Goal: Task Accomplishment & Management: Complete application form

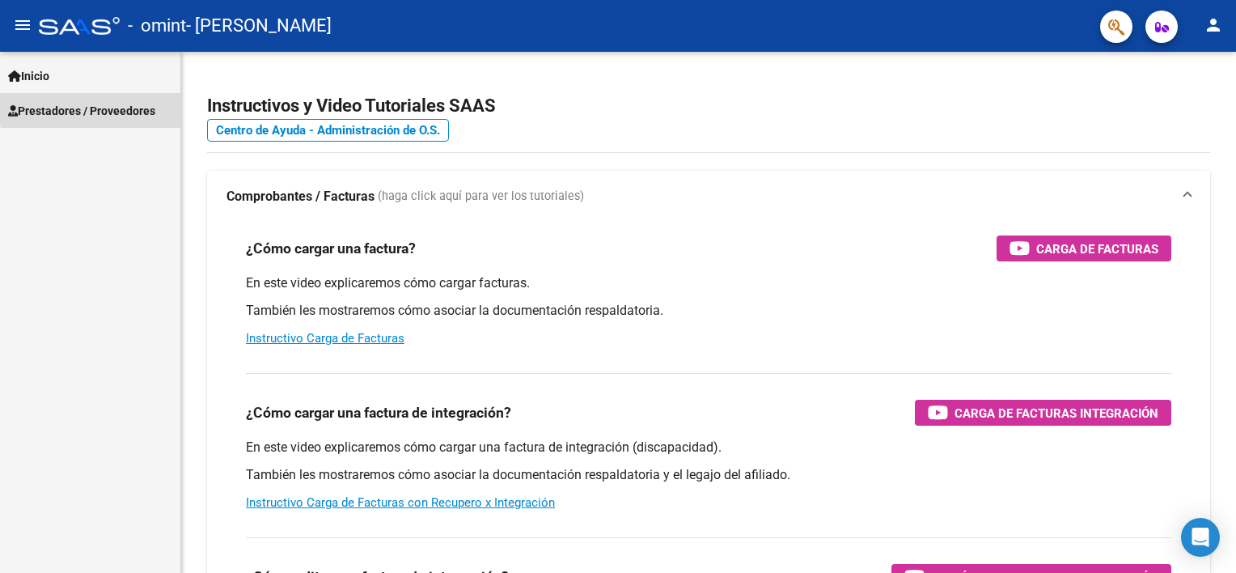
click at [143, 109] on span "Prestadores / Proveedores" at bounding box center [81, 111] width 147 height 18
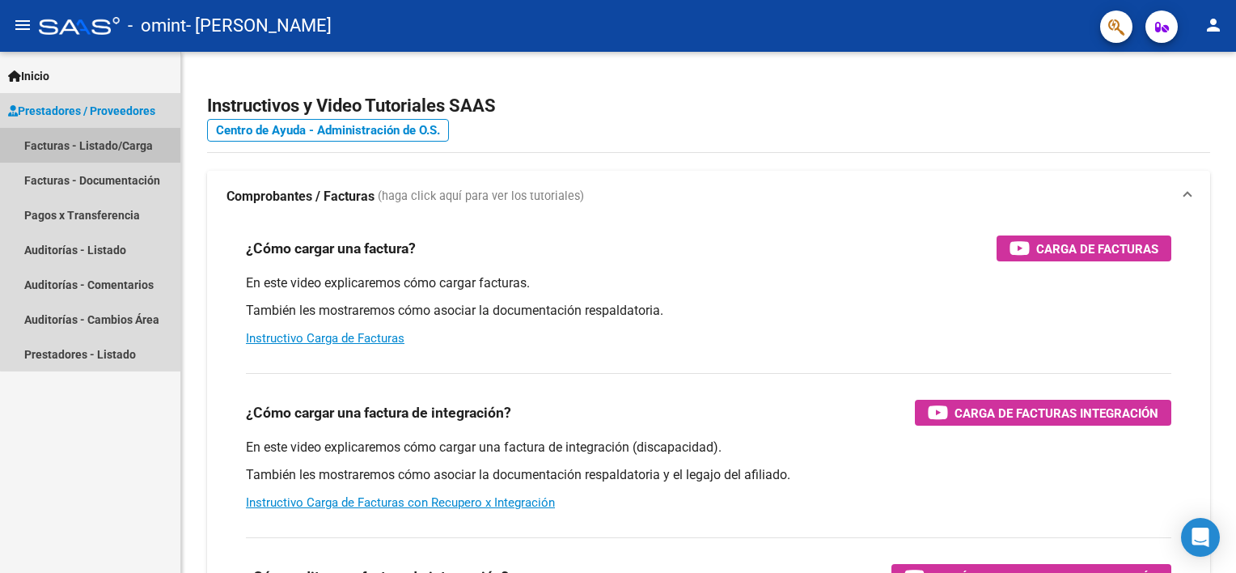
click at [144, 142] on link "Facturas - Listado/Carga" at bounding box center [90, 145] width 180 height 35
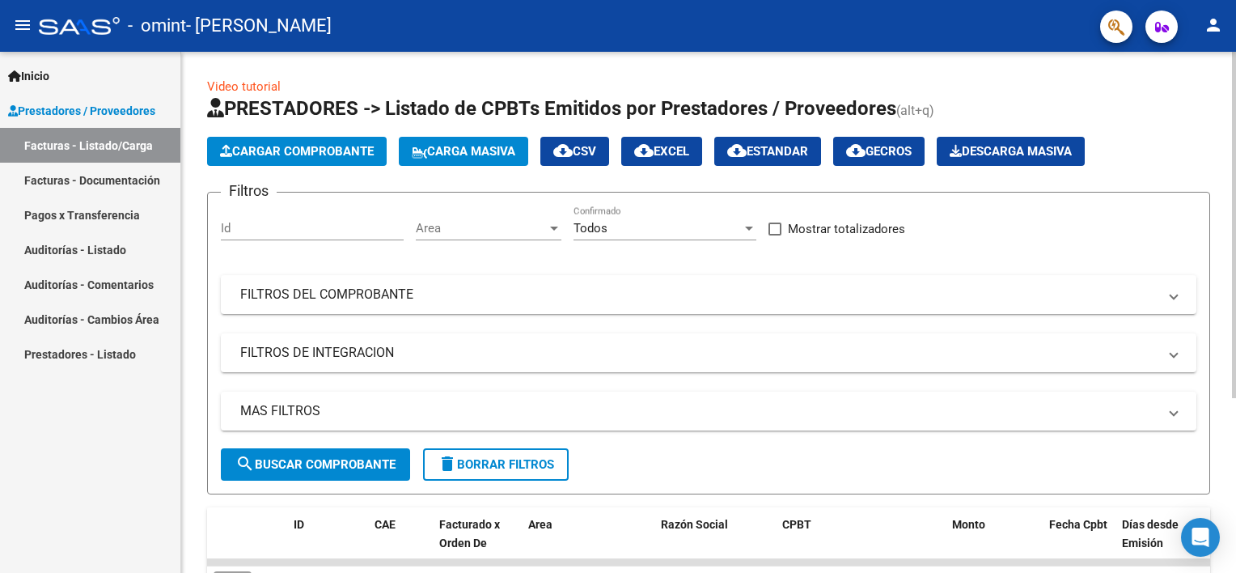
click at [327, 155] on span "Cargar Comprobante" at bounding box center [297, 151] width 154 height 15
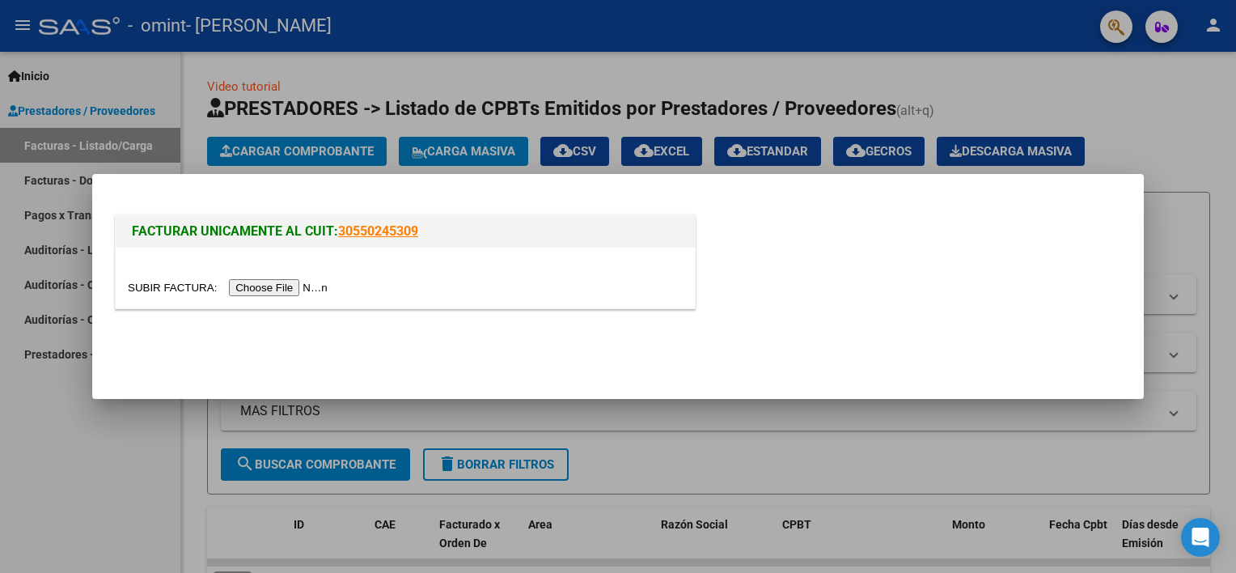
click at [272, 288] on input "file" at bounding box center [230, 287] width 205 height 17
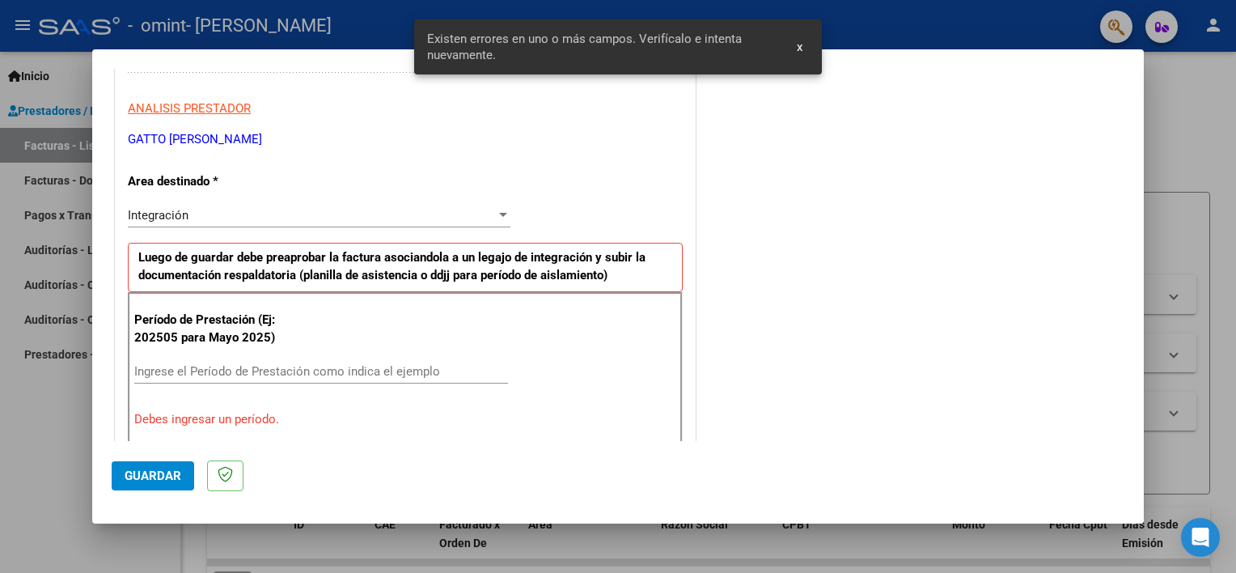
scroll to position [346, 0]
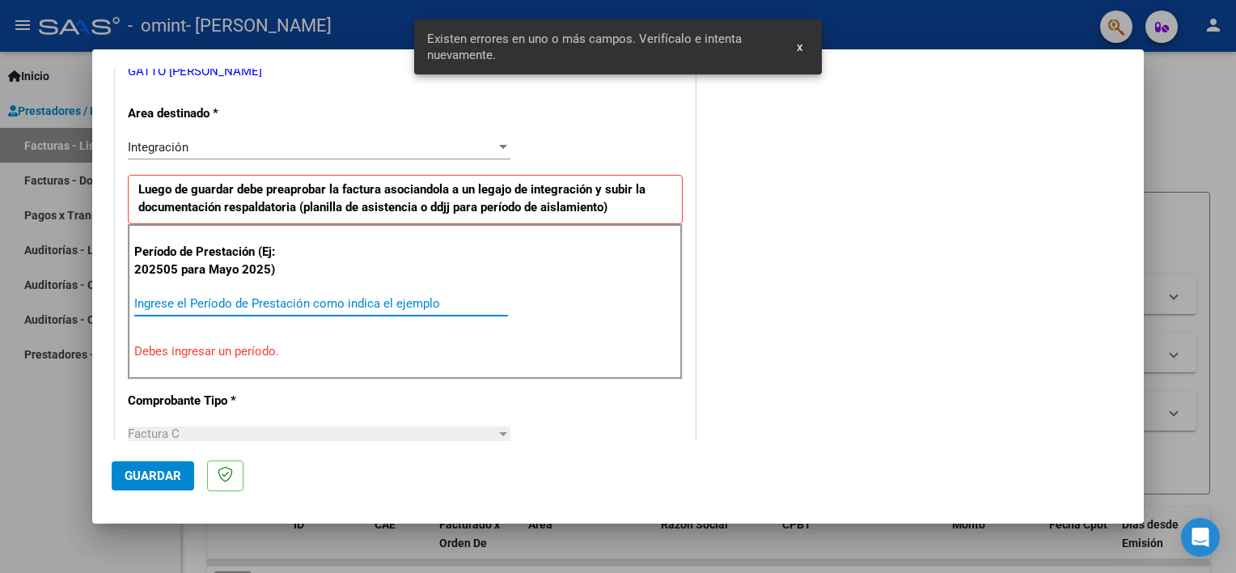
click at [328, 296] on input "Ingrese el Período de Prestación como indica el ejemplo" at bounding box center [321, 303] width 374 height 15
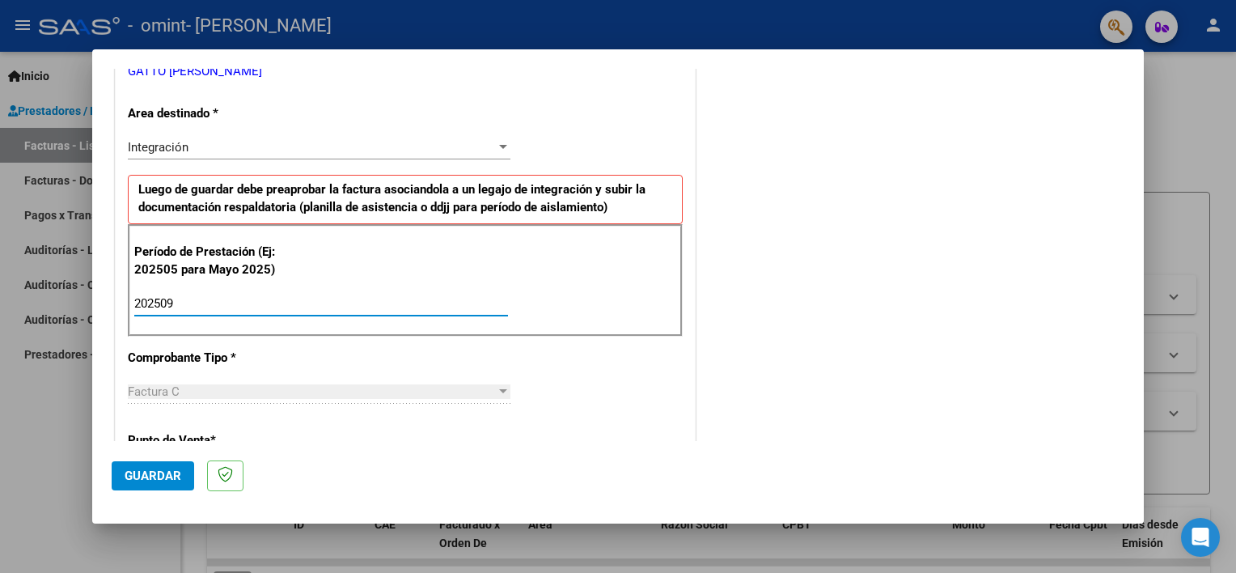
type input "202509"
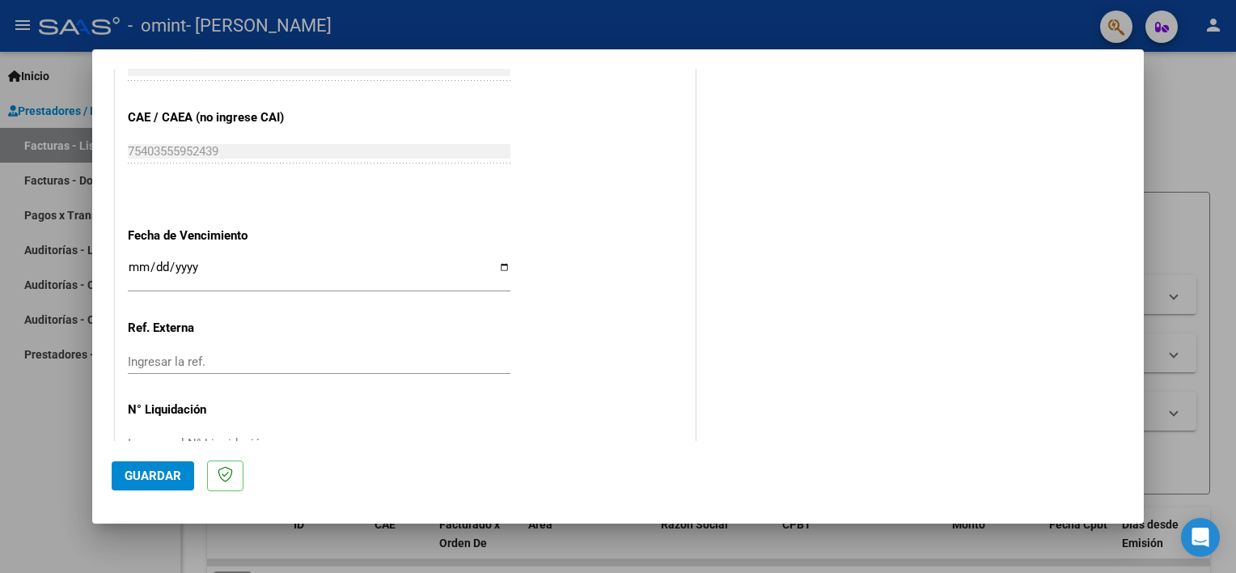
scroll to position [969, 0]
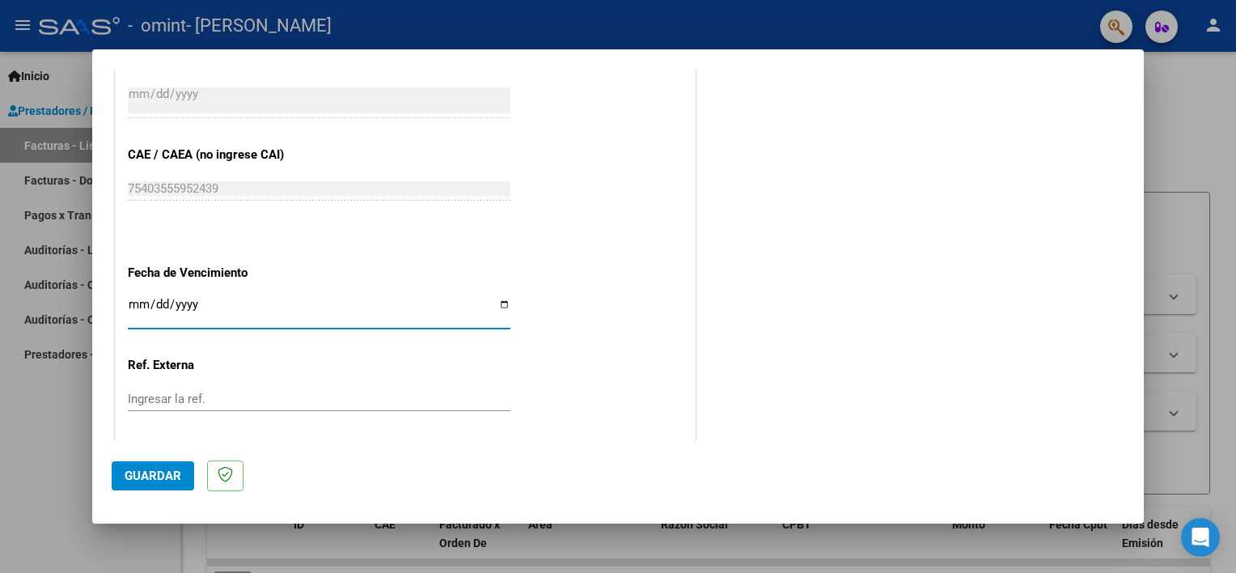
click at [281, 302] on input "Ingresar la fecha" at bounding box center [319, 311] width 383 height 26
click at [502, 299] on input "Ingresar la fecha" at bounding box center [319, 311] width 383 height 26
type input "[DATE]"
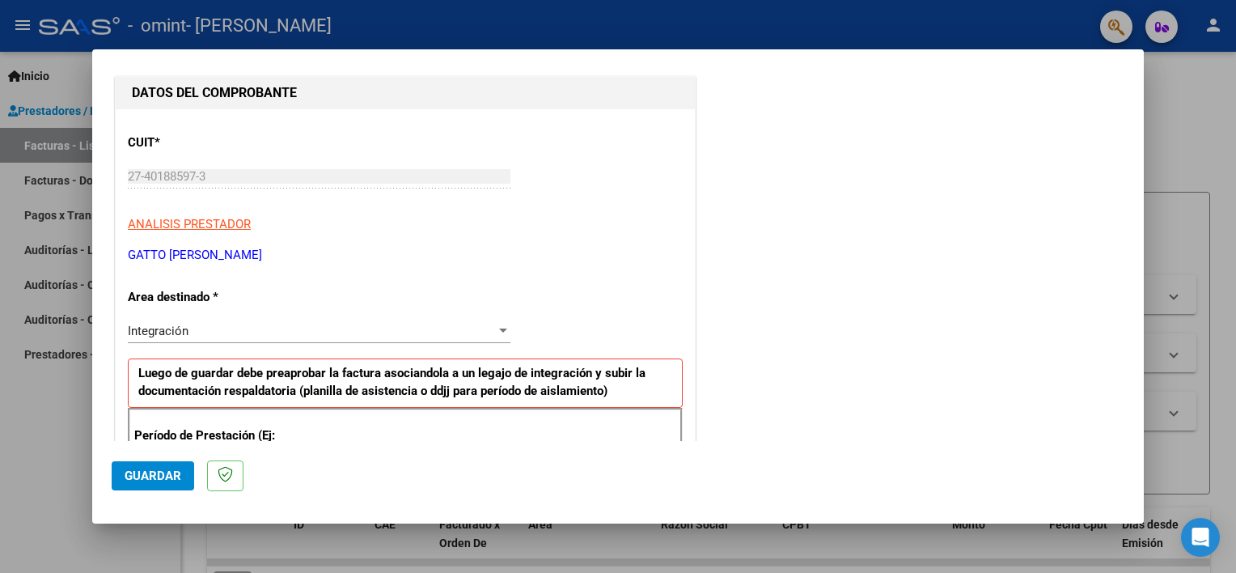
scroll to position [159, 0]
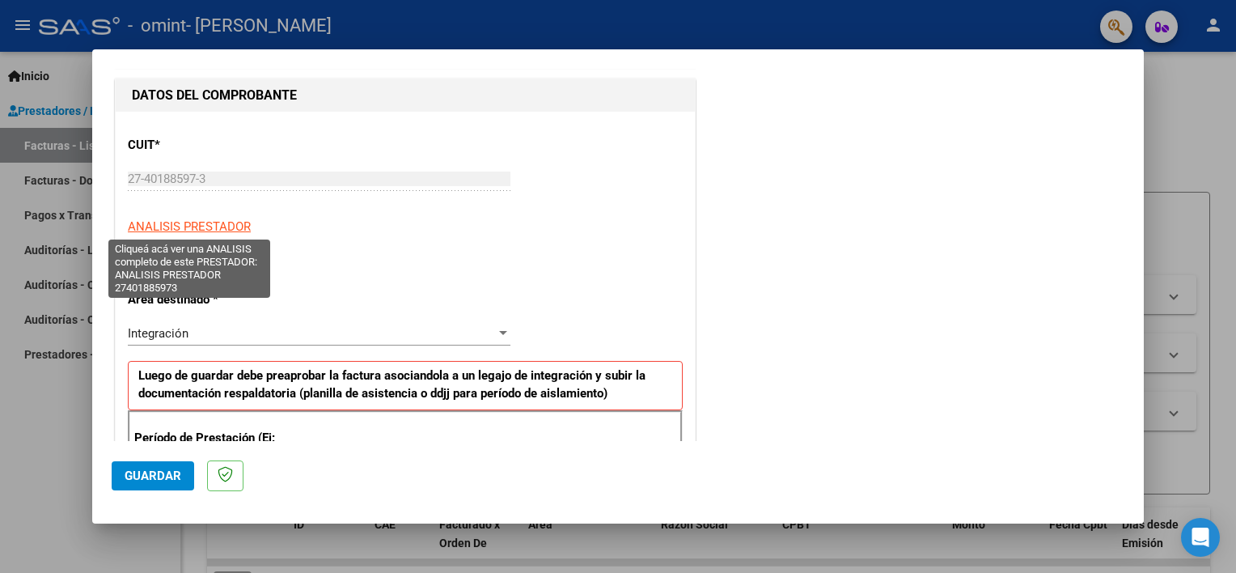
click at [215, 231] on span "ANALISIS PRESTADOR" at bounding box center [189, 226] width 123 height 15
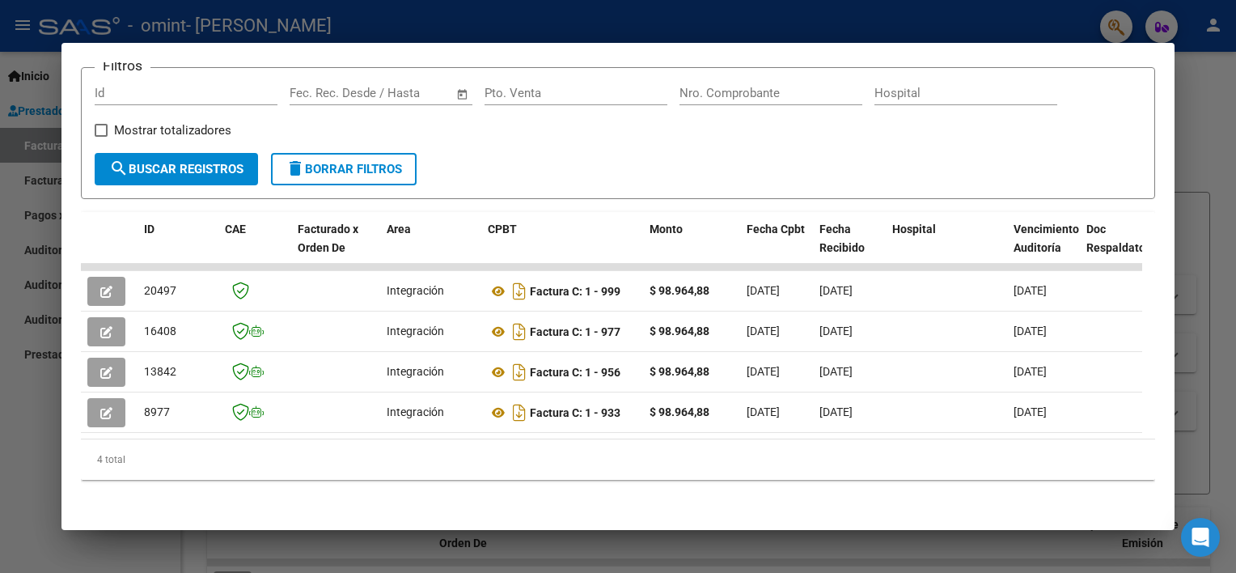
scroll to position [0, 0]
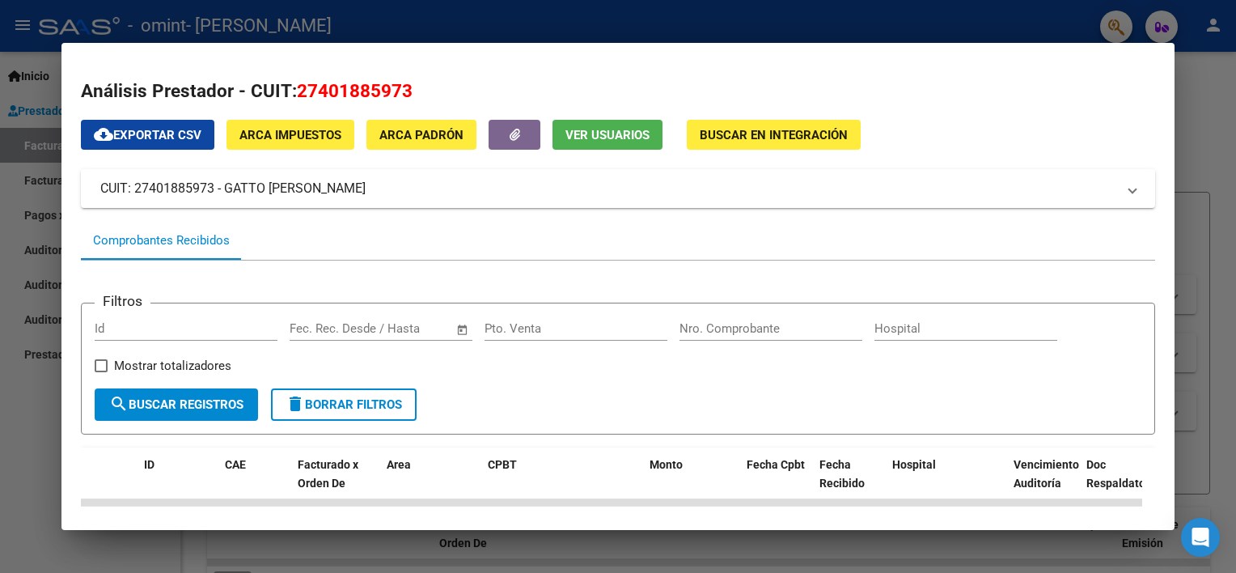
click at [1204, 173] on div at bounding box center [618, 286] width 1236 height 573
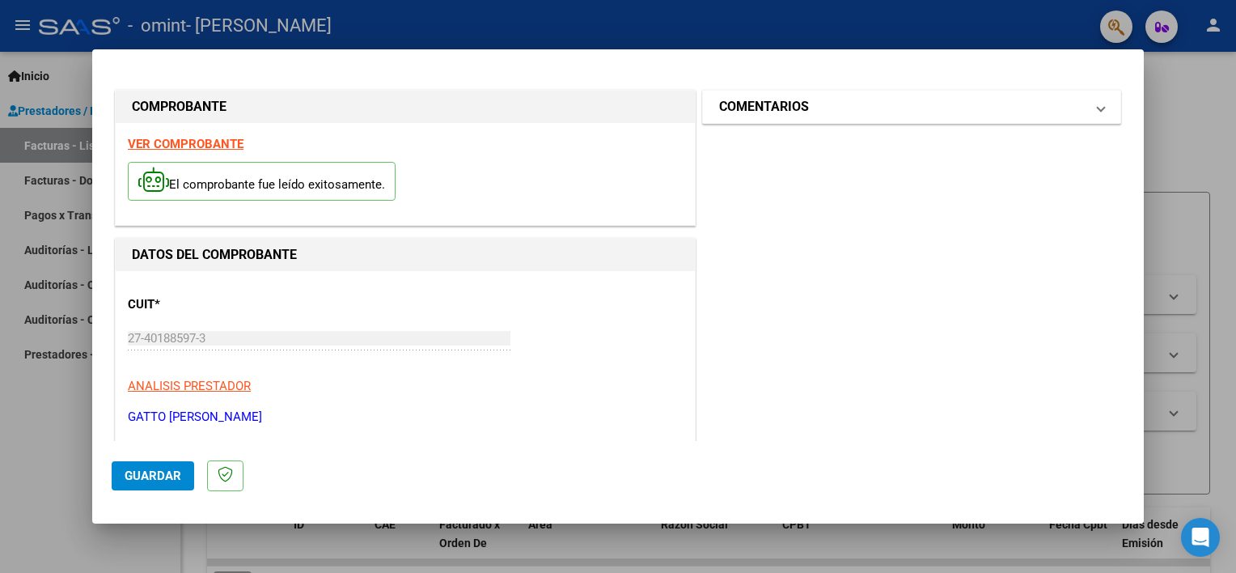
click at [965, 111] on mat-panel-title "COMENTARIOS" at bounding box center [902, 106] width 366 height 19
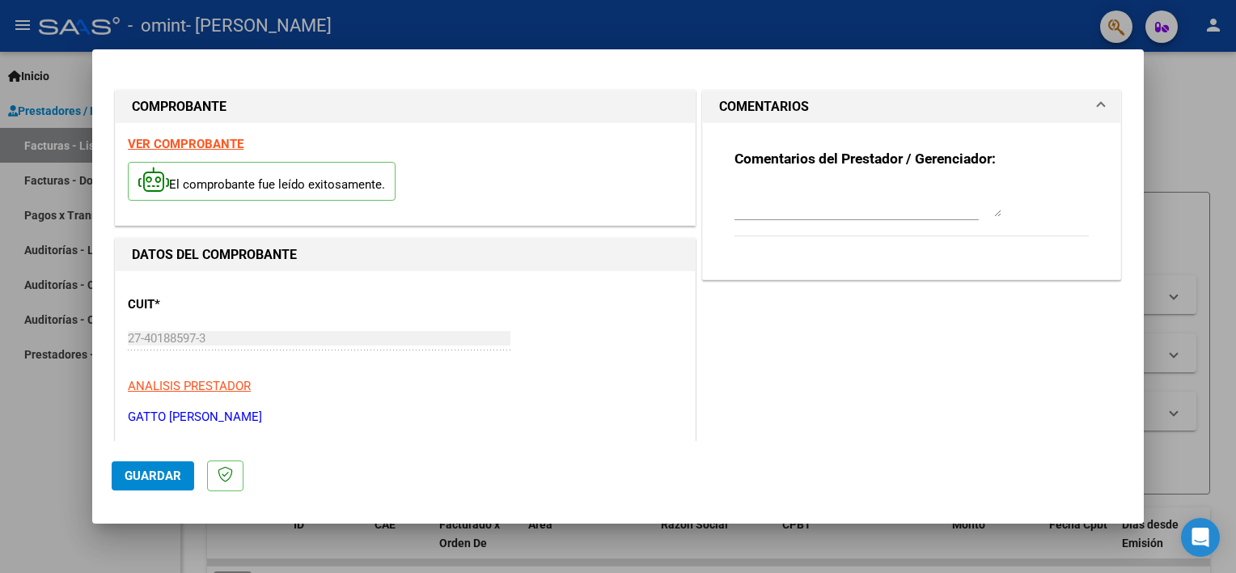
click at [885, 198] on textarea at bounding box center [868, 200] width 267 height 32
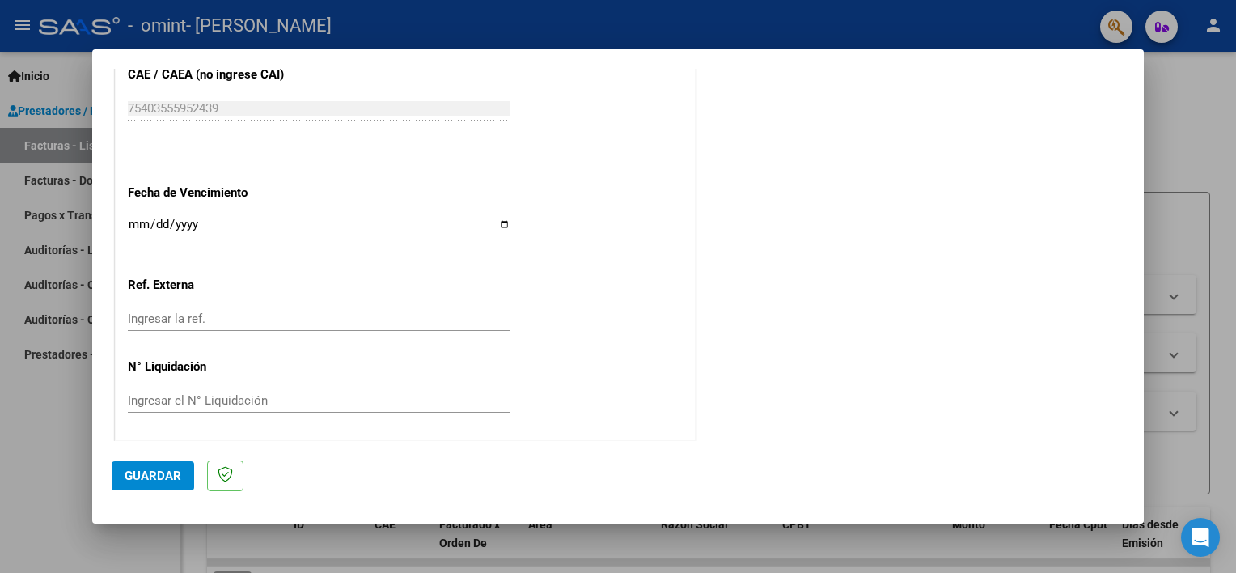
scroll to position [1049, 0]
click at [162, 471] on span "Guardar" at bounding box center [153, 476] width 57 height 15
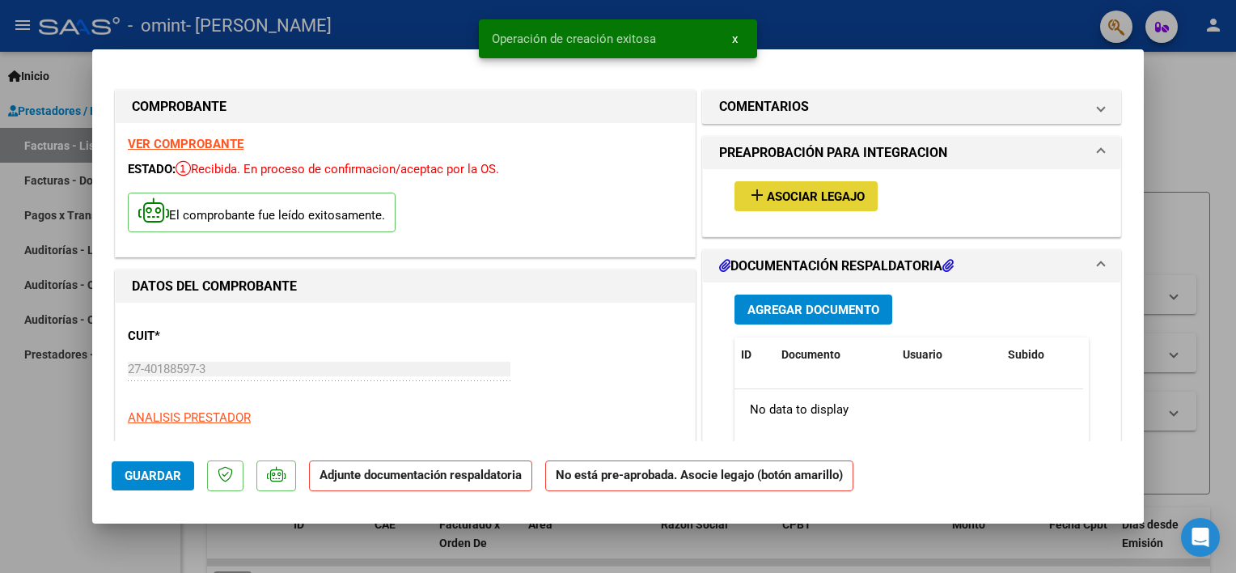
click at [778, 197] on span "Asociar Legajo" at bounding box center [816, 196] width 98 height 15
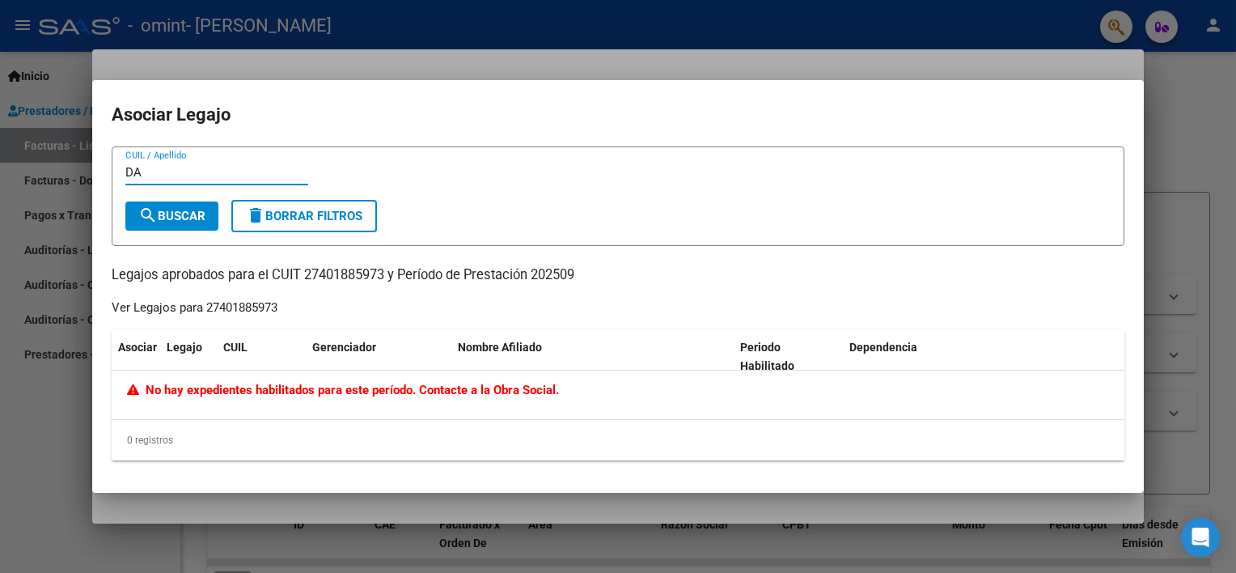
type input "D"
drag, startPoint x: 311, startPoint y: 211, endPoint x: 320, endPoint y: 208, distance: 9.5
click at [310, 210] on span "delete Borrar Filtros" at bounding box center [304, 216] width 117 height 15
click at [1039, 56] on div at bounding box center [618, 286] width 1236 height 573
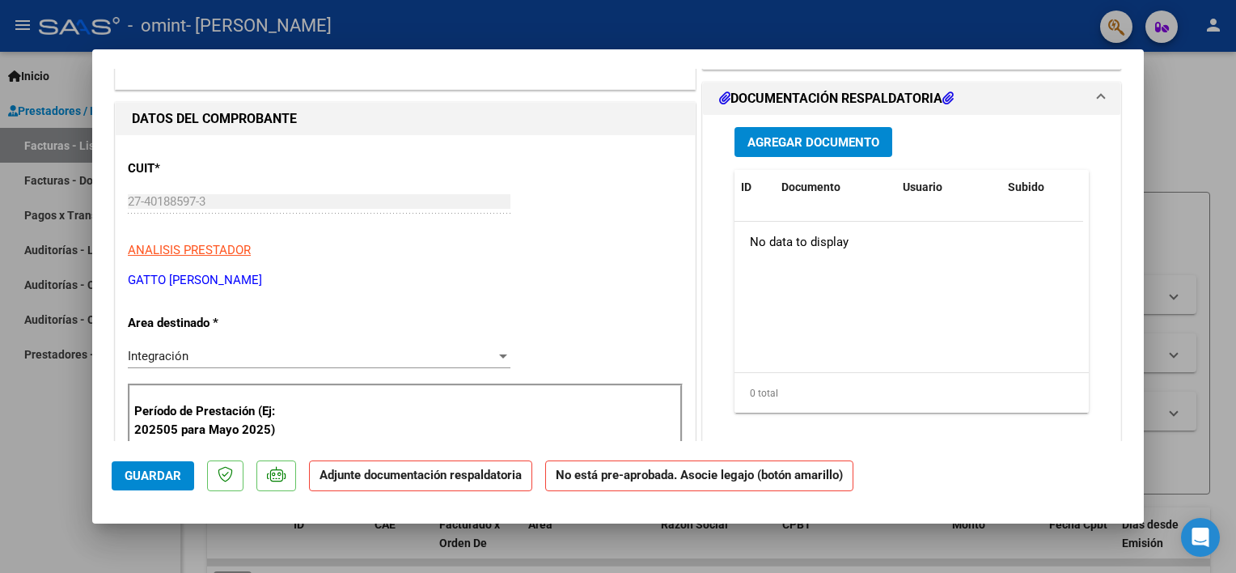
scroll to position [81, 0]
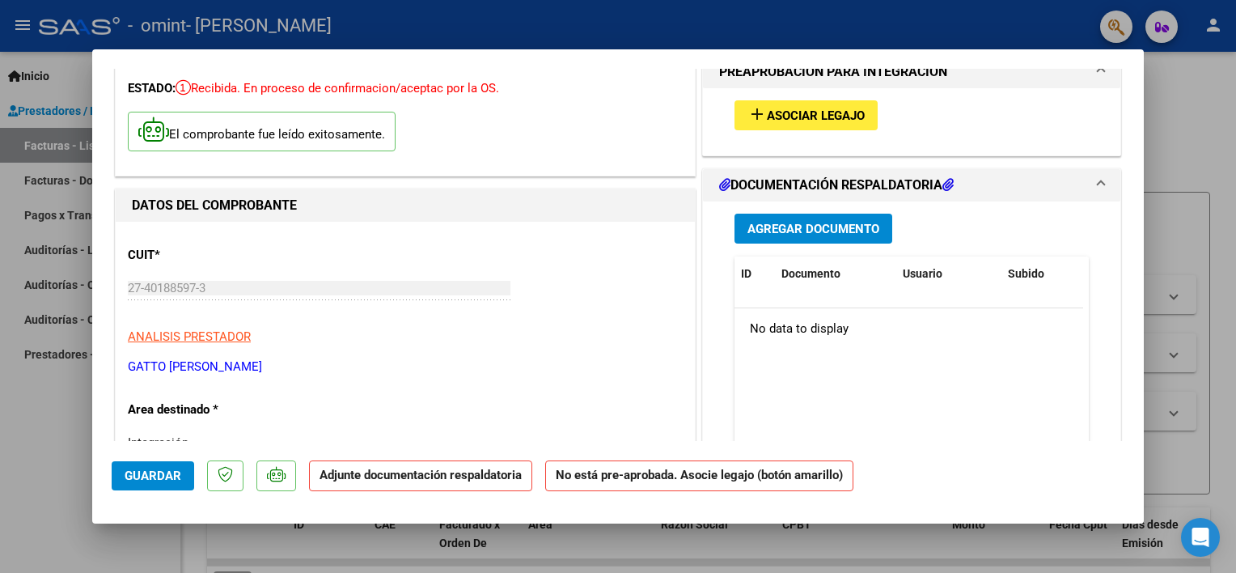
click at [821, 219] on button "Agregar Documento" at bounding box center [814, 229] width 158 height 30
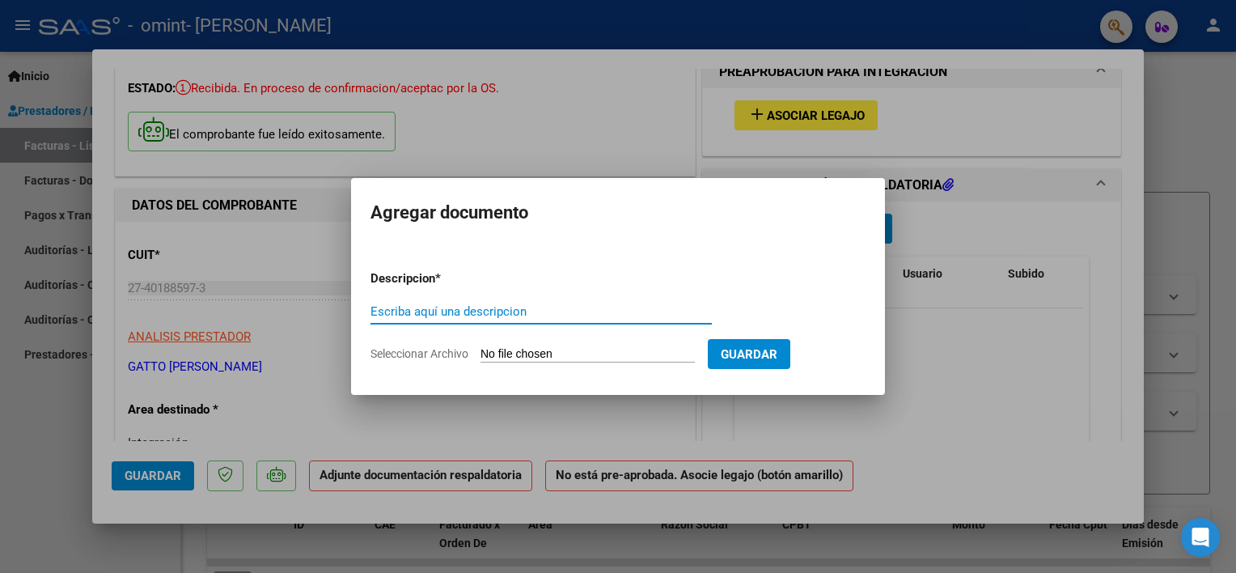
click at [590, 362] on input "Seleccionar Archivo" at bounding box center [588, 354] width 214 height 15
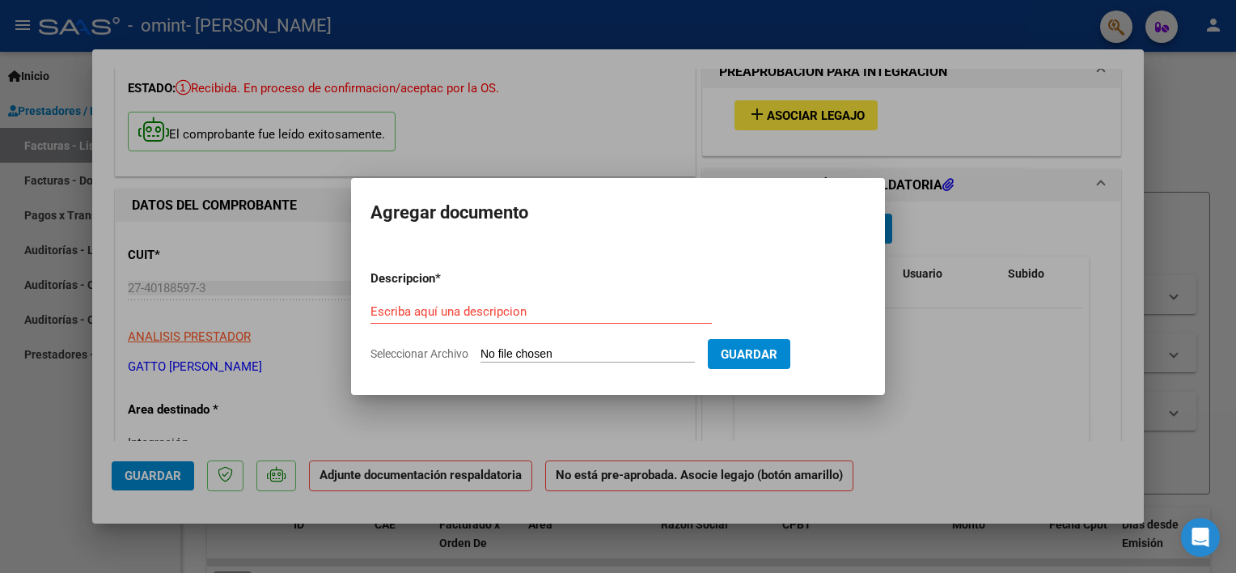
type input "C:\fakepath\FOR SER EN F 041- Versión 1.1 Última modificación [DATE].pdf"
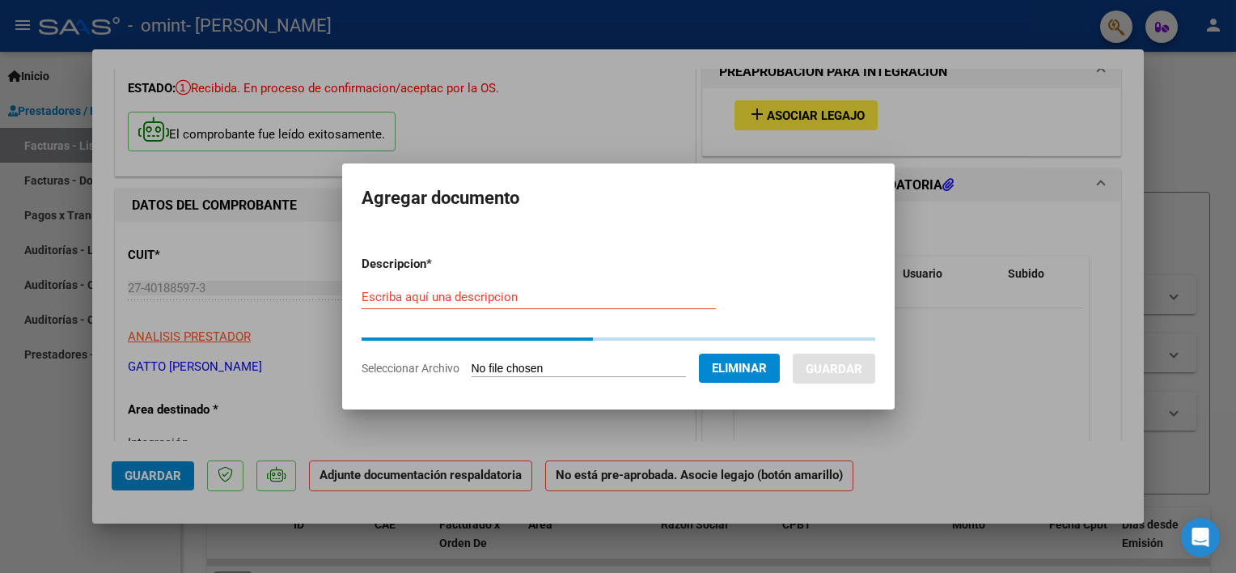
click at [525, 286] on div "Escriba aquí una descripcion" at bounding box center [539, 297] width 354 height 24
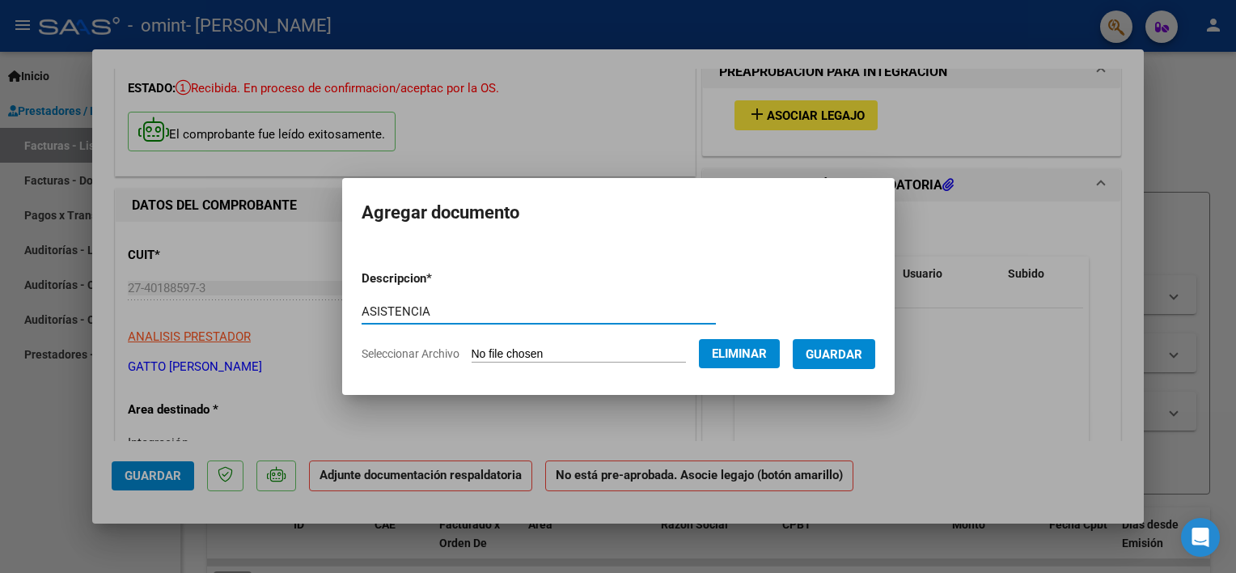
type input "ASISTENCIA"
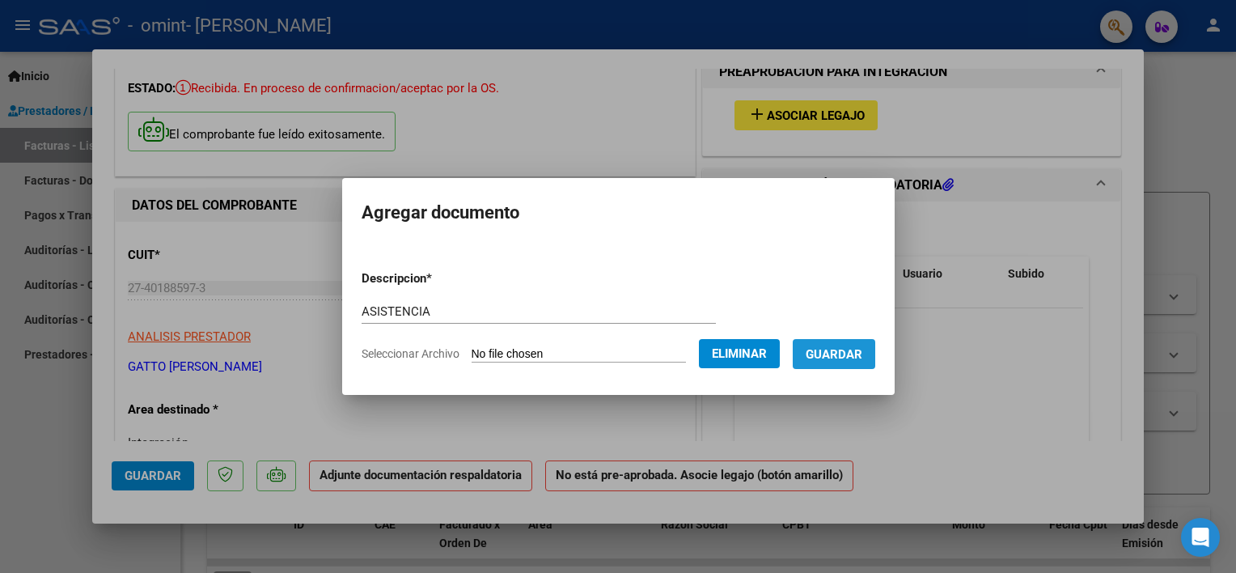
click at [853, 358] on span "Guardar" at bounding box center [834, 354] width 57 height 15
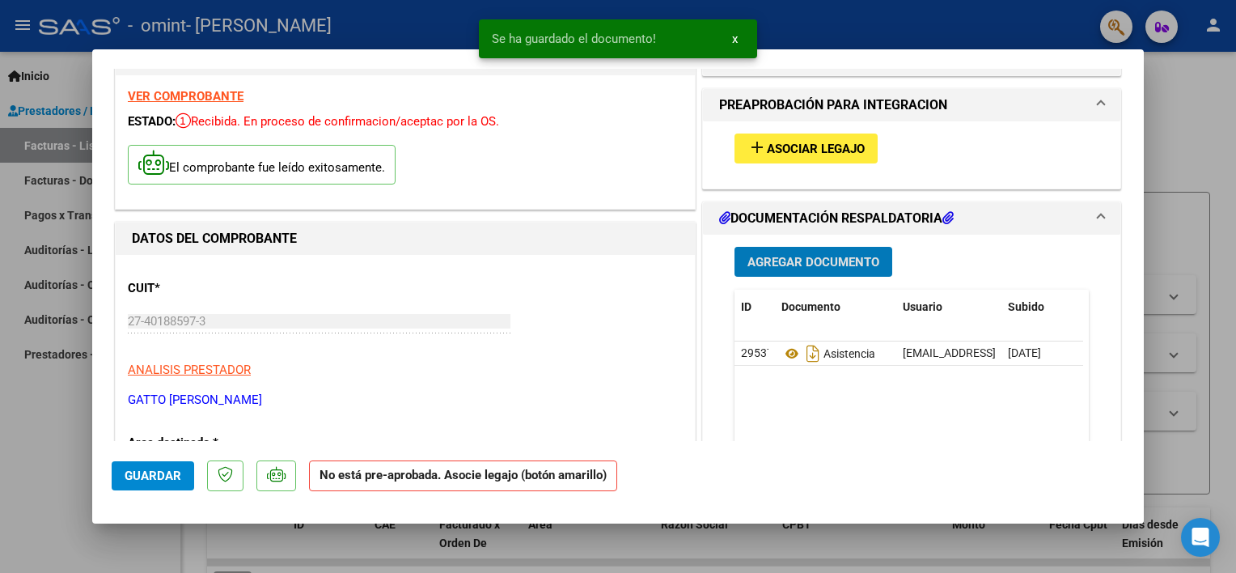
scroll to position [0, 0]
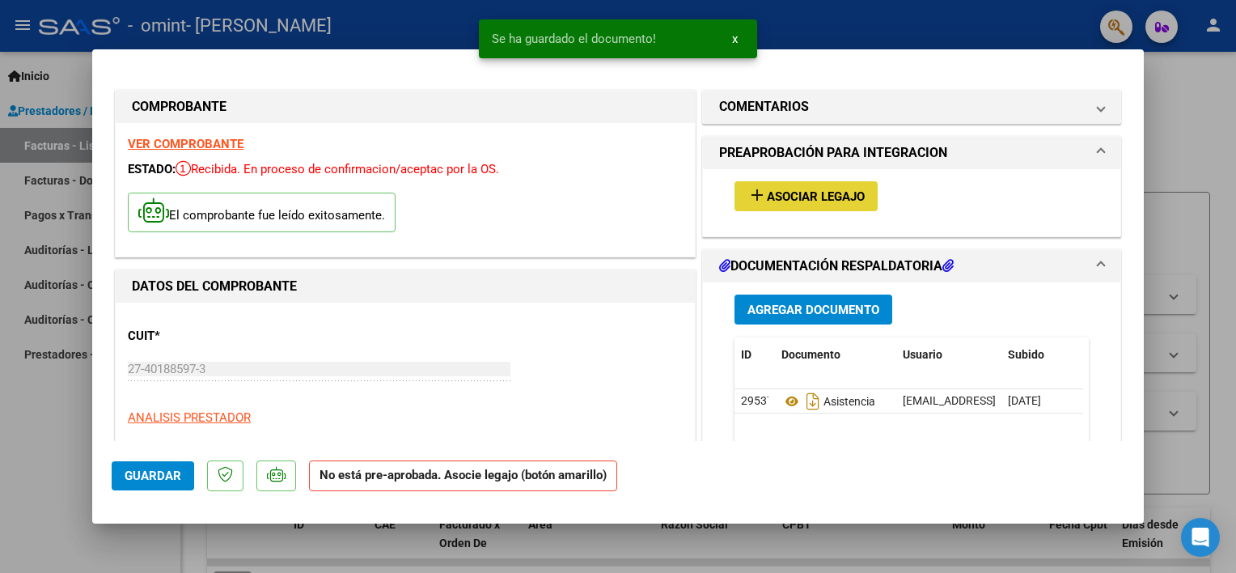
click at [774, 181] on button "add Asociar Legajo" at bounding box center [806, 196] width 143 height 30
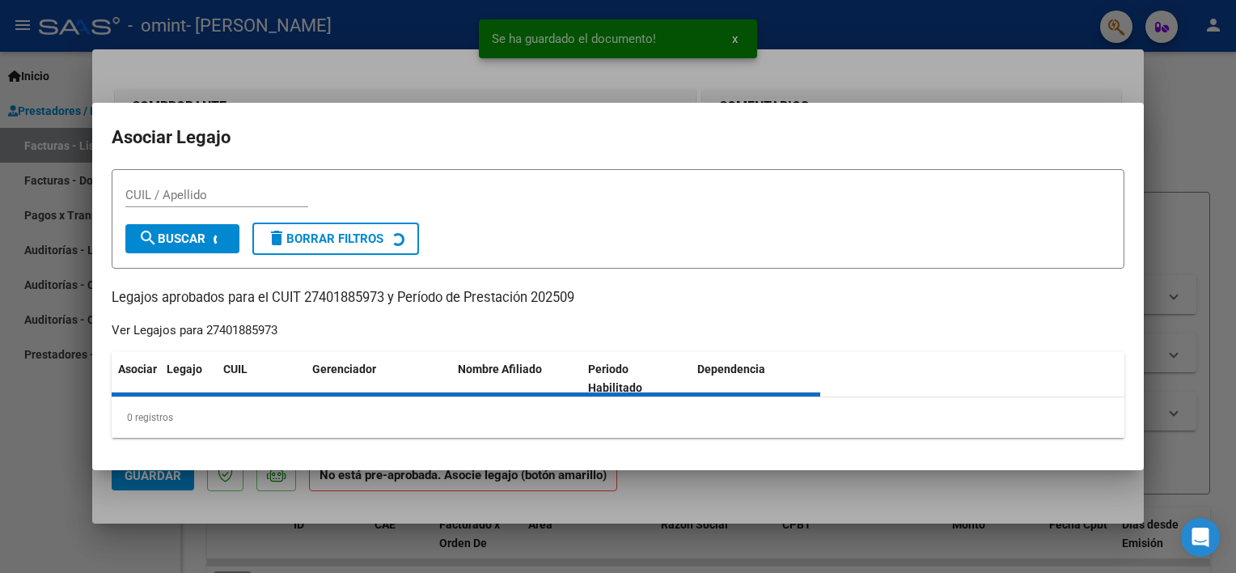
click at [774, 204] on div "CUIL / Apellido" at bounding box center [618, 203] width 986 height 40
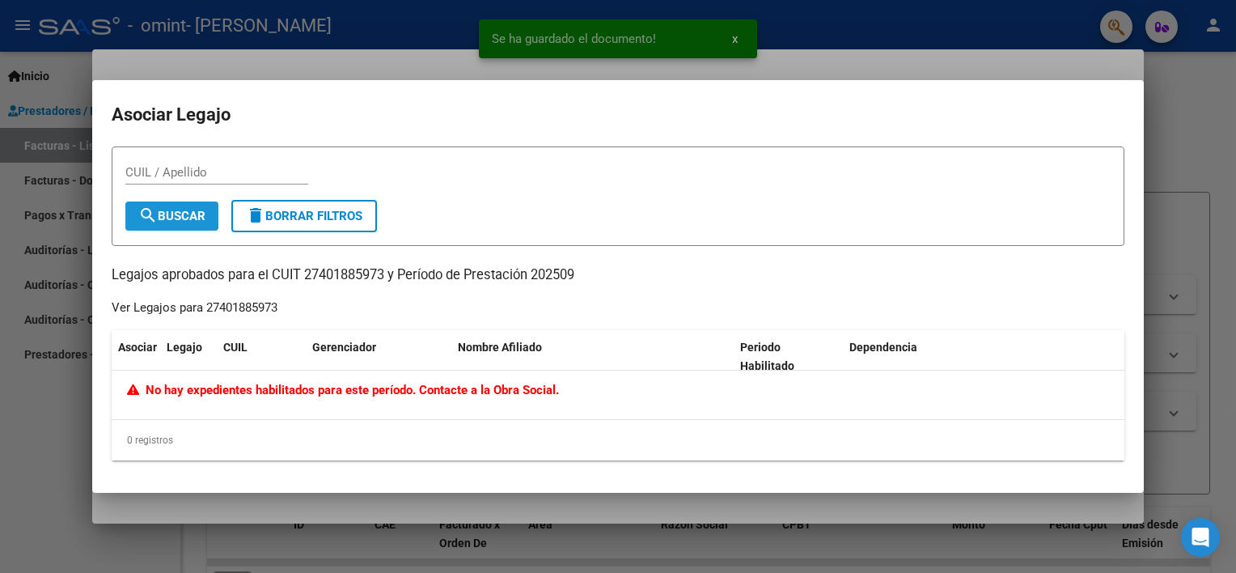
click at [162, 224] on button "search Buscar" at bounding box center [171, 215] width 93 height 29
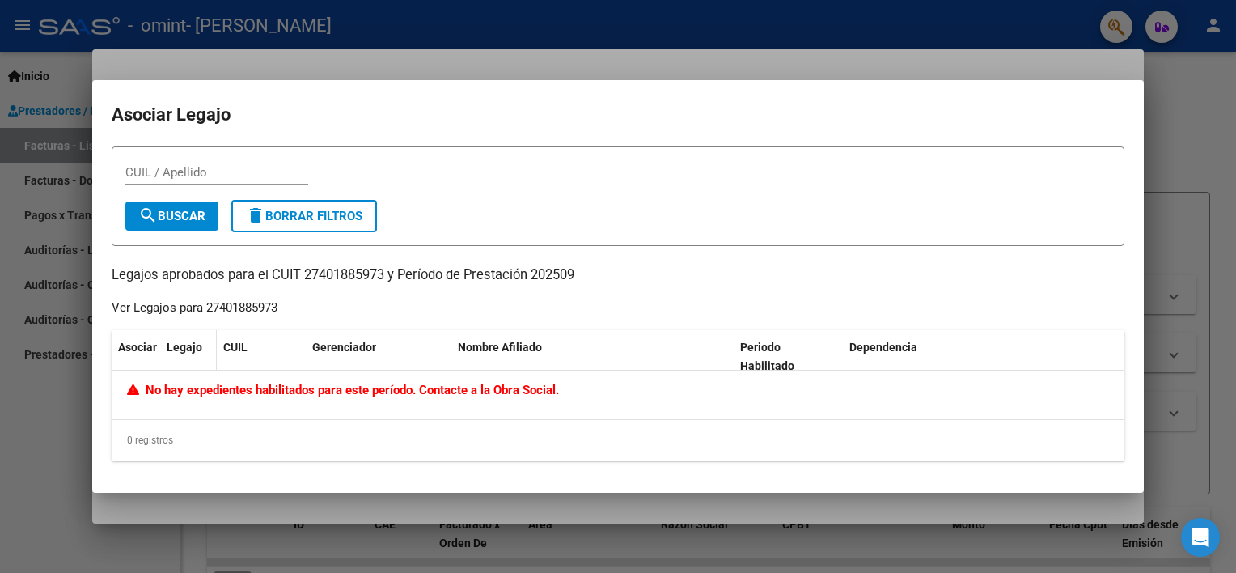
click at [165, 347] on datatable-header-cell "Legajo" at bounding box center [188, 356] width 57 height 53
click at [507, 78] on div at bounding box center [618, 286] width 1236 height 573
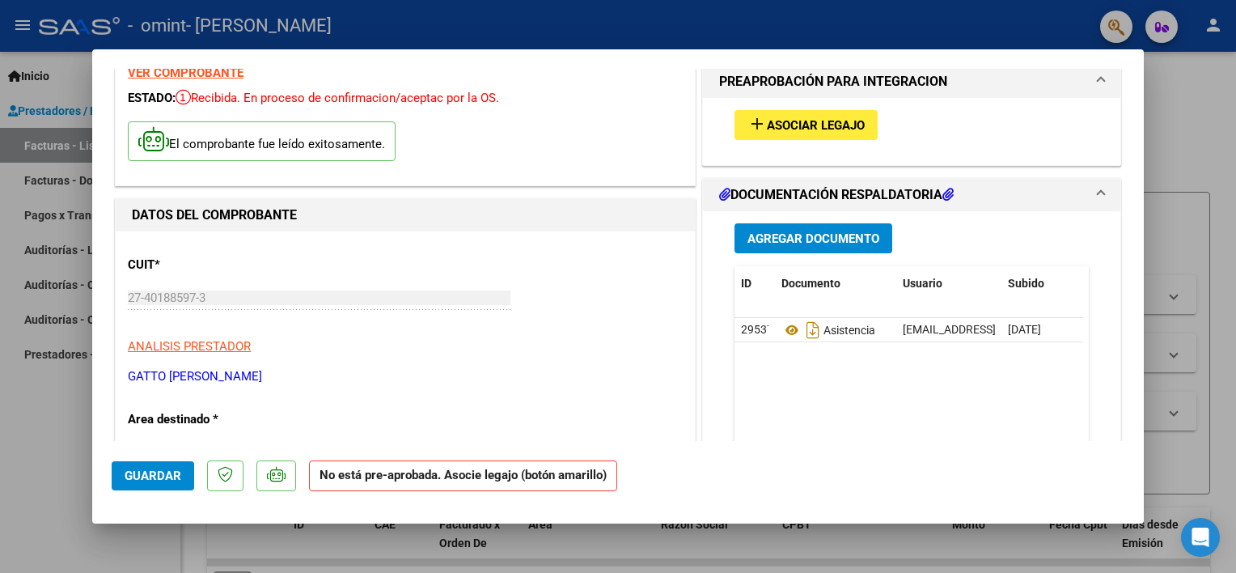
scroll to position [162, 0]
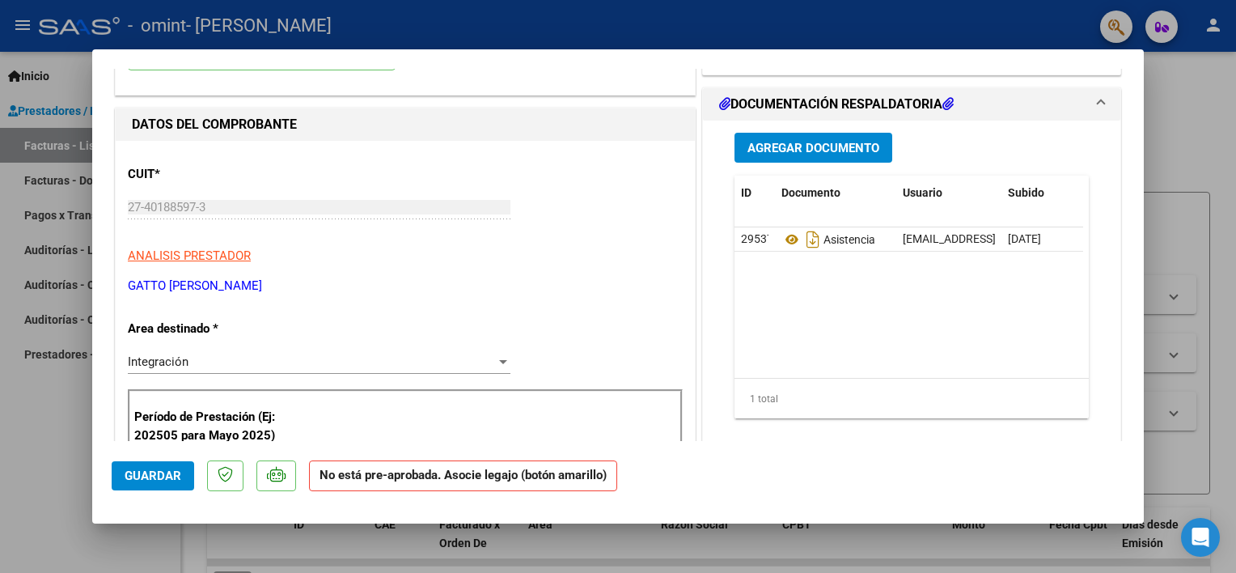
click at [229, 252] on span "ANALISIS PRESTADOR" at bounding box center [189, 255] width 123 height 15
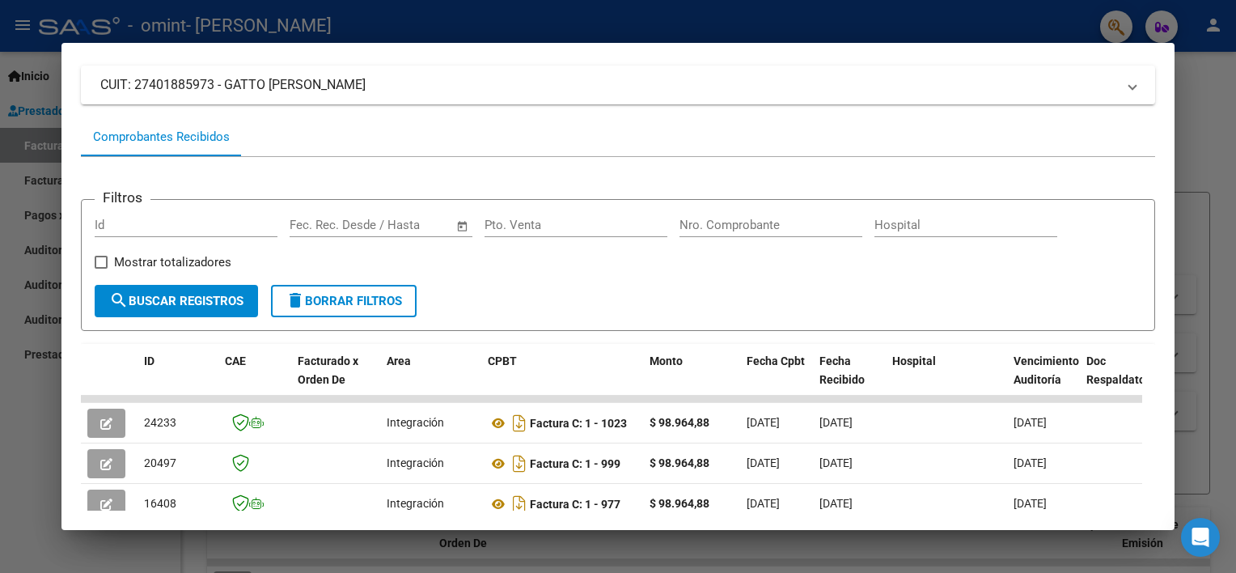
scroll to position [206, 0]
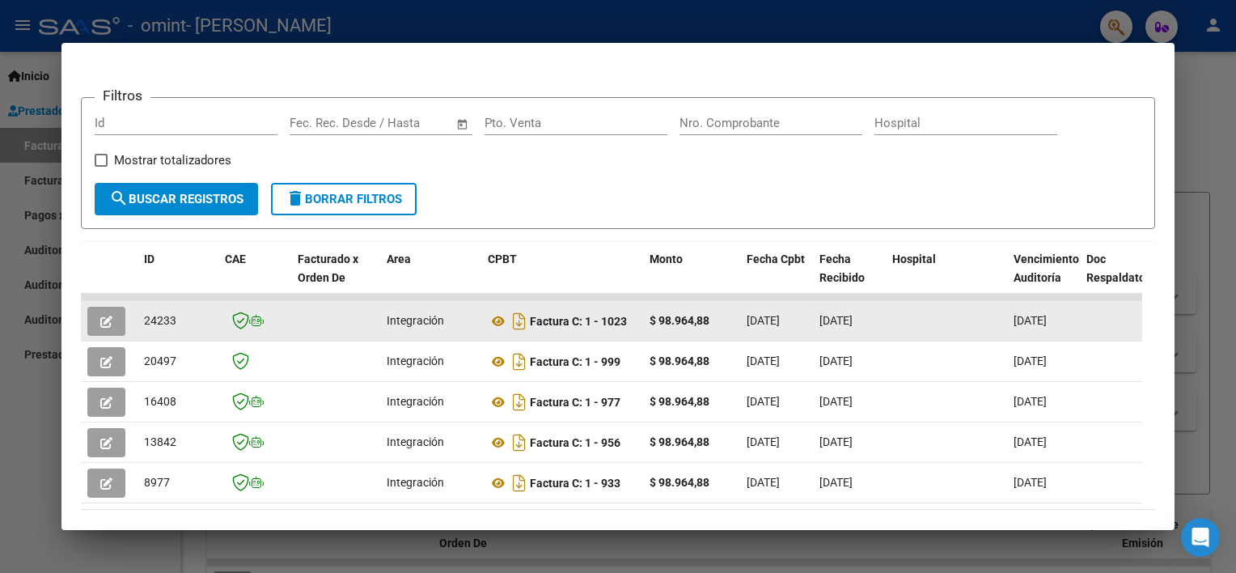
click at [388, 325] on span "Integración" at bounding box center [415, 320] width 57 height 13
click at [398, 320] on span "Integración" at bounding box center [415, 320] width 57 height 13
click at [100, 320] on icon "button" at bounding box center [106, 322] width 12 height 12
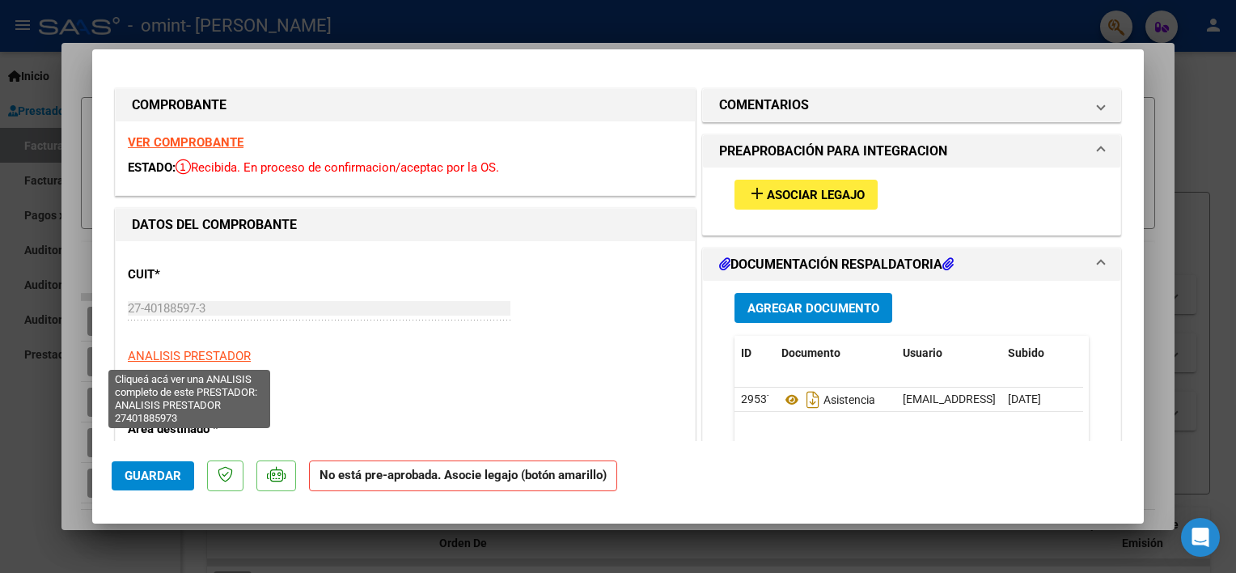
scroll to position [0, 0]
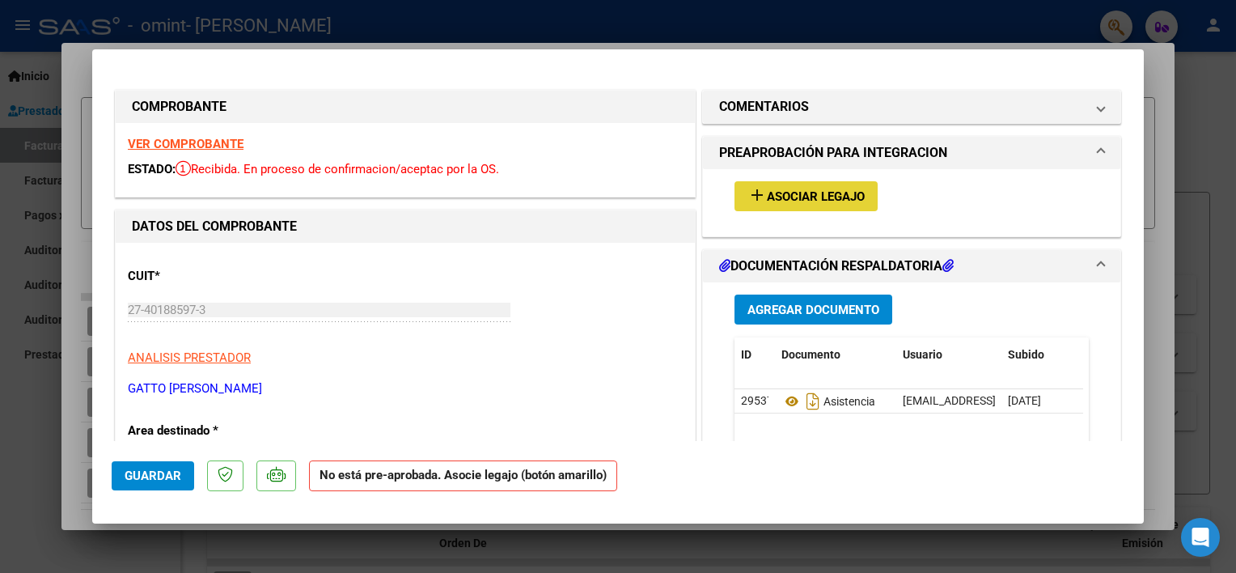
click at [849, 193] on span "Asociar Legajo" at bounding box center [816, 196] width 98 height 15
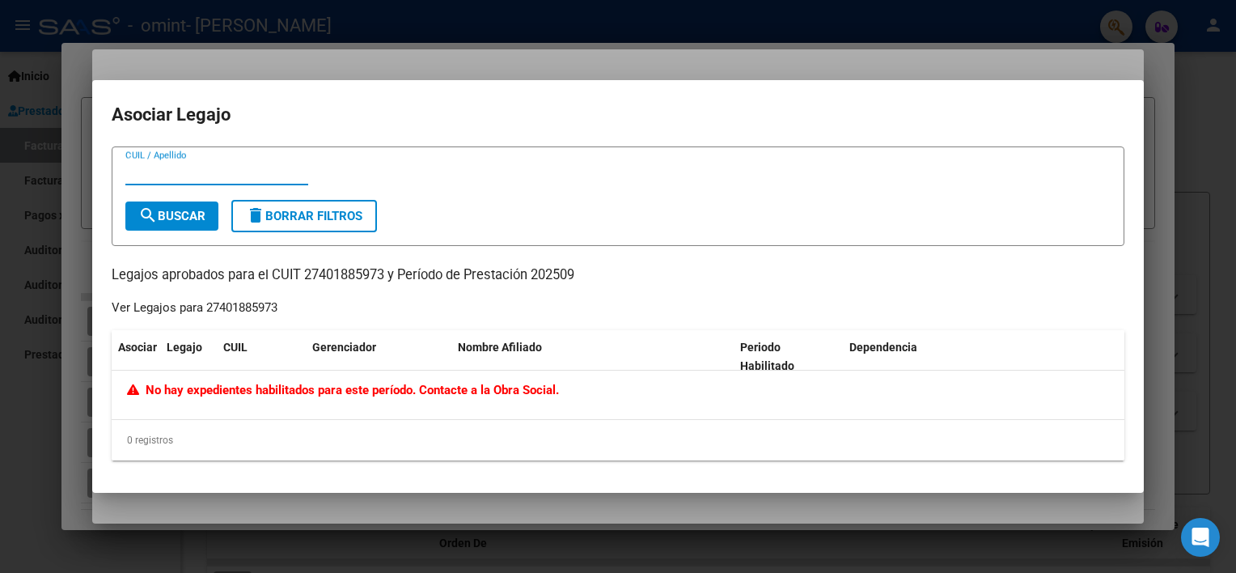
click at [262, 470] on mat-dialog-content "CUIL / Apellido search Buscar delete Borrar Filtros Legajos aprobados para el C…" at bounding box center [618, 309] width 1052 height 327
click at [406, 111] on h2 "Asociar Legajo" at bounding box center [618, 115] width 1013 height 31
click at [318, 55] on div at bounding box center [618, 286] width 1236 height 573
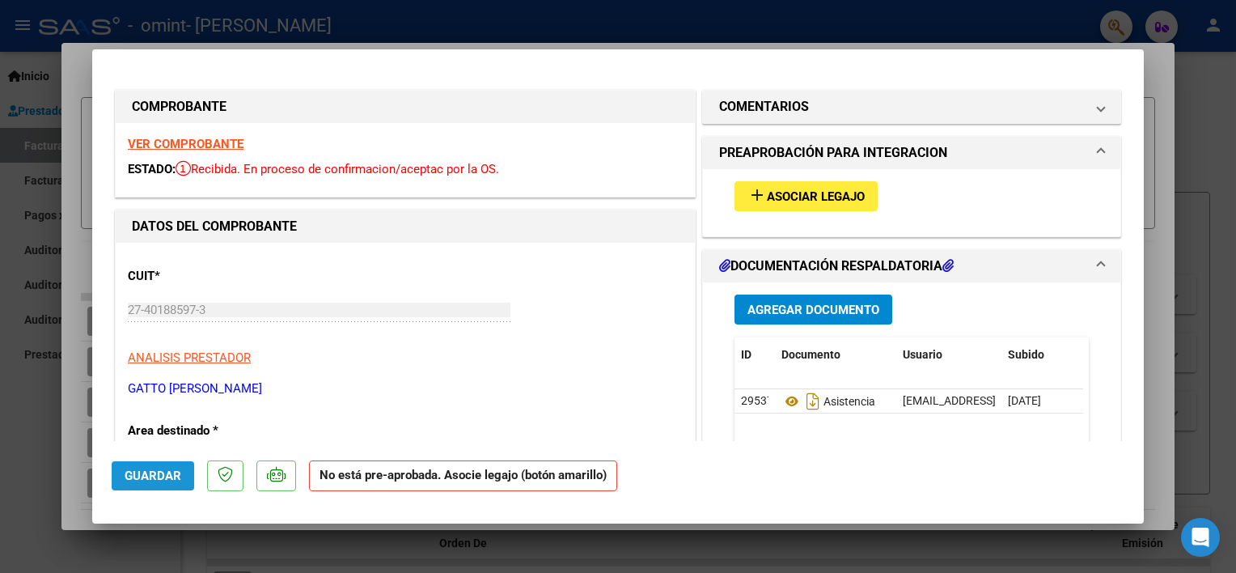
click at [158, 476] on span "Guardar" at bounding box center [153, 476] width 57 height 15
